Goal: Information Seeking & Learning: Learn about a topic

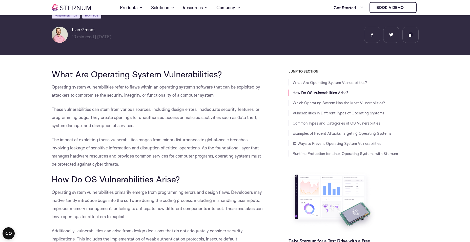
scroll to position [98, 0]
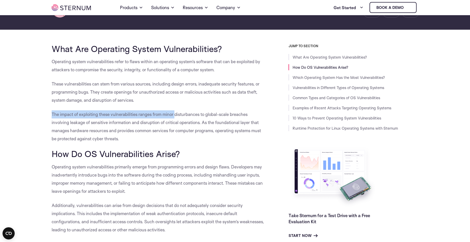
drag, startPoint x: 52, startPoint y: 113, endPoint x: 176, endPoint y: 113, distance: 124.4
click at [176, 113] on span "The impact of exploiting these vulnerabilities ranges from minor disturbances t…" at bounding box center [156, 126] width 209 height 30
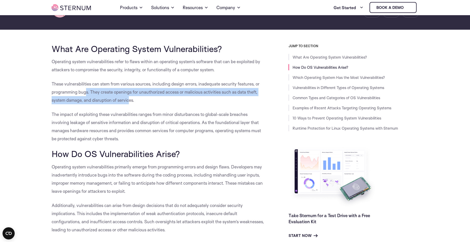
drag, startPoint x: 129, startPoint y: 100, endPoint x: 83, endPoint y: 95, distance: 46.1
click at [83, 95] on p "These vulnerabilities can stem from various sources, including design errors, i…" at bounding box center [159, 92] width 214 height 24
drag, startPoint x: 83, startPoint y: 95, endPoint x: 72, endPoint y: 99, distance: 11.3
click at [72, 99] on span "These vulnerabilities can stem from various sources, including design errors, i…" at bounding box center [156, 92] width 208 height 22
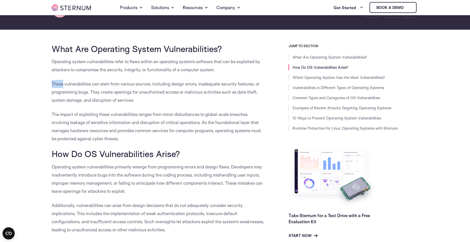
drag, startPoint x: 51, startPoint y: 83, endPoint x: 63, endPoint y: 84, distance: 12.0
drag, startPoint x: 63, startPoint y: 84, endPoint x: 66, endPoint y: 83, distance: 2.9
click at [66, 83] on span "These vulnerabilities can stem from various sources, including design errors, i…" at bounding box center [156, 92] width 208 height 22
drag, startPoint x: 65, startPoint y: 83, endPoint x: 90, endPoint y: 85, distance: 25.9
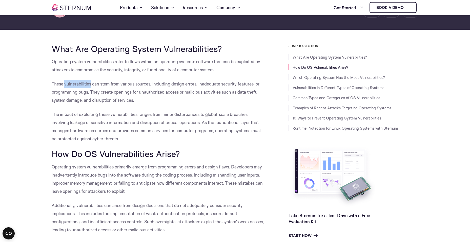
click at [90, 85] on span "These vulnerabilities can stem from various sources, including design errors, i…" at bounding box center [156, 92] width 208 height 22
click at [92, 85] on span "These vulnerabilities can stem from various sources, including design errors, i…" at bounding box center [156, 92] width 208 height 22
drag, startPoint x: 92, startPoint y: 85, endPoint x: 98, endPoint y: 85, distance: 5.1
click at [98, 85] on span "These vulnerabilities can stem from various sources, including design errors, i…" at bounding box center [156, 92] width 208 height 22
drag, startPoint x: 98, startPoint y: 85, endPoint x: 101, endPoint y: 85, distance: 3.3
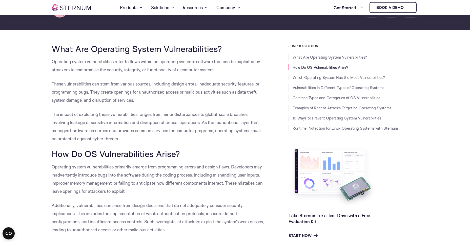
click at [101, 85] on span "These vulnerabilities can stem from various sources, including design errors, i…" at bounding box center [156, 92] width 208 height 22
click at [103, 83] on span "These vulnerabilities can stem from various sources, including design errors, i…" at bounding box center [156, 92] width 208 height 22
drag, startPoint x: 30, startPoint y: 108, endPoint x: 35, endPoint y: 106, distance: 5.2
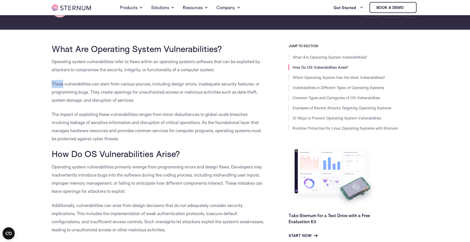
drag, startPoint x: 52, startPoint y: 83, endPoint x: 62, endPoint y: 83, distance: 10.7
click at [62, 83] on span "These vulnerabilities can stem from various sources, including design errors, i…" at bounding box center [156, 92] width 208 height 22
drag, startPoint x: 62, startPoint y: 83, endPoint x: 65, endPoint y: 83, distance: 3.0
click at [65, 83] on span "These vulnerabilities can stem from various sources, including design errors, i…" at bounding box center [156, 92] width 208 height 22
drag, startPoint x: 65, startPoint y: 83, endPoint x: 85, endPoint y: 84, distance: 20.0
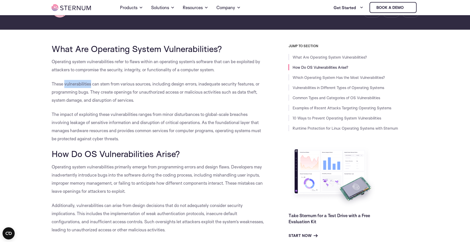
click at [85, 84] on span "These vulnerabilities can stem from various sources, including design errors, i…" at bounding box center [156, 92] width 208 height 22
drag, startPoint x: 52, startPoint y: 61, endPoint x: 114, endPoint y: 58, distance: 61.9
click at [114, 58] on p "Operating system vulnerabilities refer to flaws within an operating system’s so…" at bounding box center [159, 66] width 214 height 16
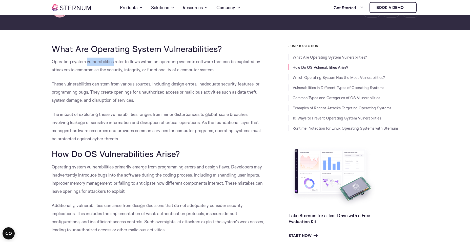
drag, startPoint x: 112, startPoint y: 59, endPoint x: 88, endPoint y: 63, distance: 24.7
click at [88, 63] on span "Operating system vulnerabilities refer to flaws within an operating system’s so…" at bounding box center [156, 65] width 209 height 13
click at [54, 83] on span "These vulnerabilities can stem from various sources, including design errors, i…" at bounding box center [156, 92] width 208 height 22
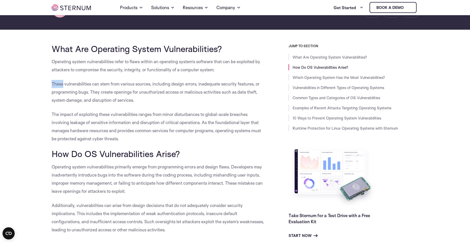
click at [55, 84] on span "These vulnerabilities can stem from various sources, including design errors, i…" at bounding box center [156, 92] width 208 height 22
click at [88, 92] on span "These vulnerabilities can stem from various sources, including design errors, i…" at bounding box center [156, 92] width 208 height 22
drag, startPoint x: 90, startPoint y: 93, endPoint x: 88, endPoint y: 93, distance: 2.5
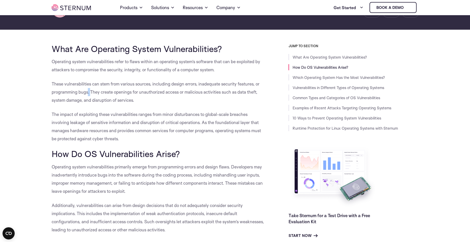
click at [88, 93] on span "These vulnerabilities can stem from various sources, including design errors, i…" at bounding box center [156, 92] width 208 height 22
drag, startPoint x: 91, startPoint y: 92, endPoint x: 88, endPoint y: 92, distance: 2.8
click at [88, 92] on span "These vulnerabilities can stem from various sources, including design errors, i…" at bounding box center [156, 92] width 208 height 22
drag, startPoint x: 88, startPoint y: 92, endPoint x: 91, endPoint y: 92, distance: 3.0
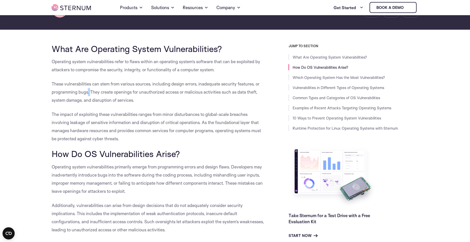
click at [91, 93] on span "These vulnerabilities can stem from various sources, including design errors, i…" at bounding box center [156, 92] width 208 height 22
click at [89, 92] on span "These vulnerabilities can stem from various sources, including design errors, i…" at bounding box center [156, 92] width 208 height 22
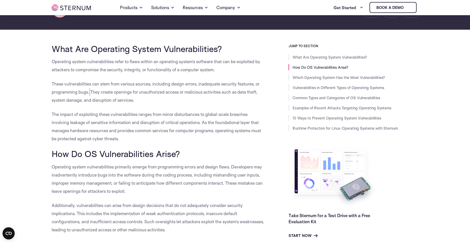
click at [89, 92] on span "These vulnerabilities can stem from various sources, including design errors, i…" at bounding box center [156, 92] width 208 height 22
